Goal: Task Accomplishment & Management: Manage account settings

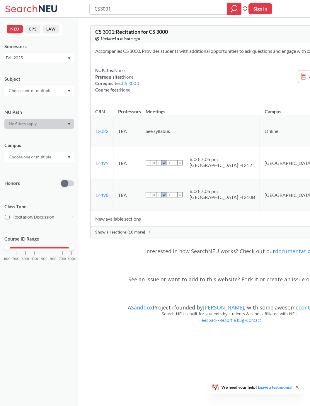
click at [262, 9] on button "Sign In" at bounding box center [261, 8] width 24 height 11
select select "US"
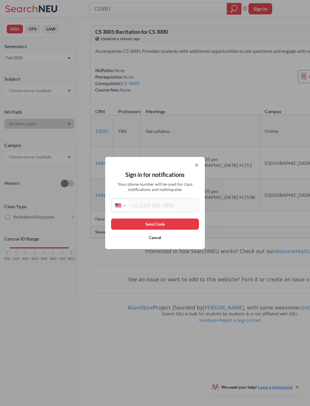
click at [185, 211] on input "tel" at bounding box center [162, 205] width 69 height 12
type input "(516) 384-9852"
click at [188, 230] on button "Send Code" at bounding box center [155, 223] width 88 height 11
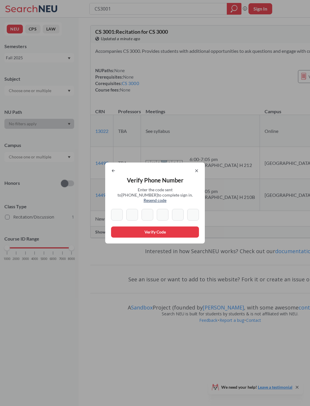
click at [183, 221] on input at bounding box center [178, 215] width 12 height 12
click at [114, 221] on input at bounding box center [117, 215] width 12 height 12
type input "3"
type input "5"
type input "2"
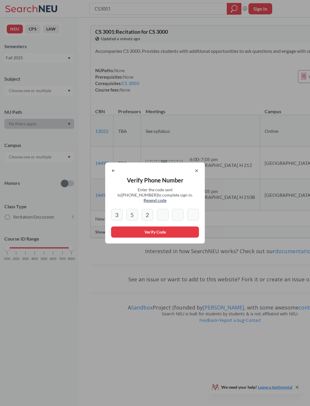
type input "1"
type input "3"
click at [182, 238] on button "Verify Code" at bounding box center [155, 231] width 88 height 11
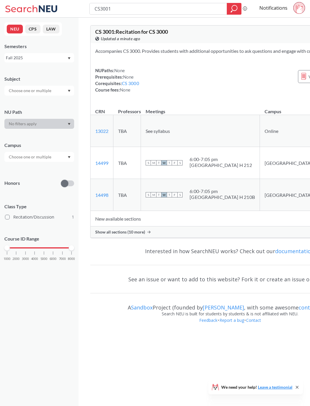
click at [297, 13] on icon at bounding box center [298, 8] width 5 height 9
click at [283, 26] on span "Sign out" at bounding box center [283, 24] width 34 height 3
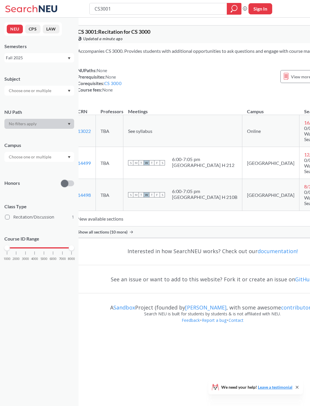
click at [263, 12] on button "Sign In" at bounding box center [261, 8] width 24 height 11
select select "US"
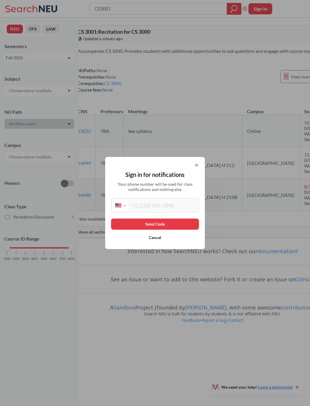
click at [188, 211] on input "tel" at bounding box center [162, 205] width 69 height 12
type input "(516) 384-9852"
click at [189, 230] on button "Send Code" at bounding box center [155, 223] width 88 height 11
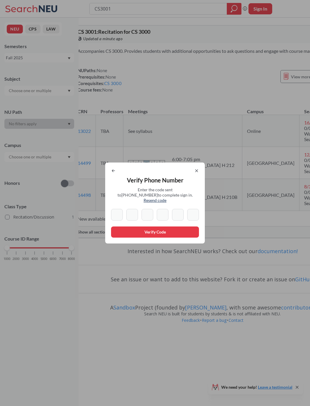
click at [119, 221] on input at bounding box center [117, 215] width 12 height 12
type input "3"
type input "5"
type input "9"
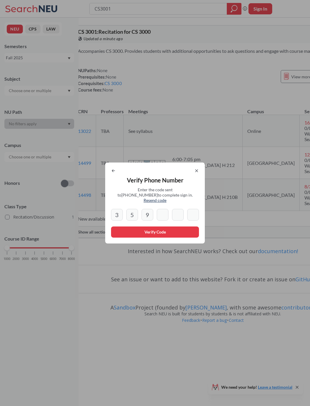
type input "4"
type input "2"
type input "4"
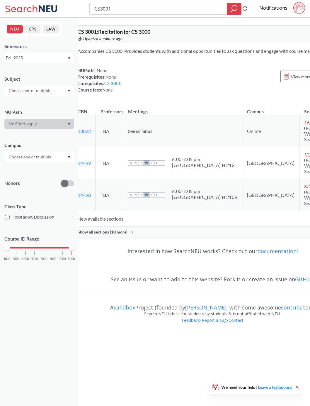
scroll to position [0, 0]
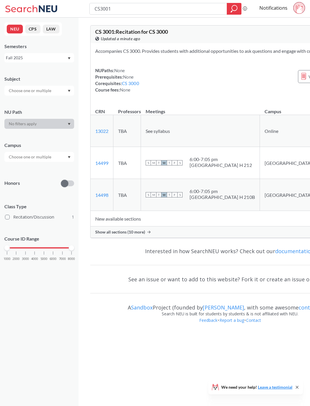
click at [48, 13] on icon at bounding box center [32, 9] width 55 height 12
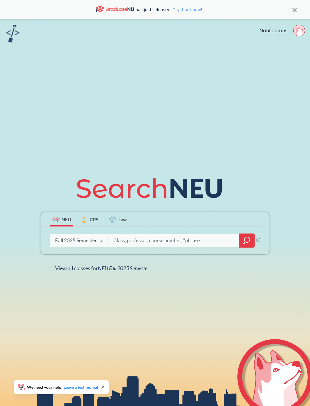
click at [293, 10] on icon at bounding box center [295, 10] width 4 height 4
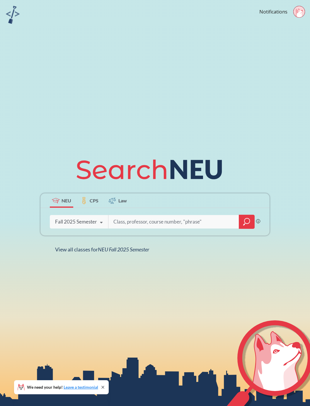
click at [268, 13] on link "Notifications" at bounding box center [274, 12] width 28 height 6
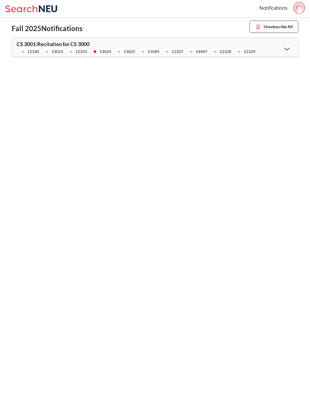
click at [289, 58] on div "Fall 2025 Notifications Unsubscribe All CS 3001 : Recitation for CS 3000 12330 …" at bounding box center [155, 40] width 310 height 44
click at [286, 31] on button "Unsubscribe All" at bounding box center [274, 27] width 49 height 12
click at [281, 24] on button "Unsubscribe All" at bounding box center [274, 27] width 49 height 12
click at [260, 28] on img at bounding box center [258, 26] width 6 height 6
click at [286, 53] on div at bounding box center [287, 49] width 13 height 12
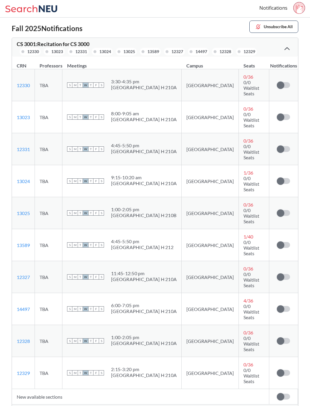
click at [280, 30] on button "Unsubscribe All" at bounding box center [274, 27] width 49 height 12
click at [282, 406] on button "Unsubscribe All" at bounding box center [274, 412] width 39 height 11
click at [291, 53] on div at bounding box center [287, 49] width 13 height 12
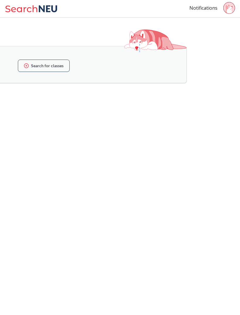
scroll to position [0, 182]
